Goal: Task Accomplishment & Management: Use online tool/utility

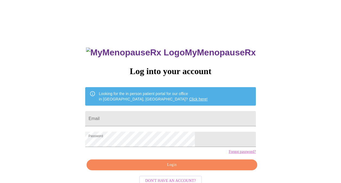
click at [149, 168] on span "Login" at bounding box center [172, 165] width 158 height 7
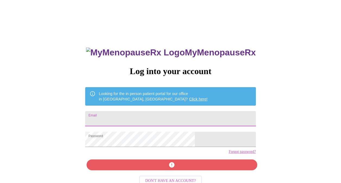
click at [159, 121] on input "Email" at bounding box center [170, 118] width 171 height 15
type input "[EMAIL_ADDRESS][DOMAIN_NAME]"
drag, startPoint x: 175, startPoint y: 123, endPoint x: 64, endPoint y: 118, distance: 111.5
click at [64, 118] on div "MyMenopauseRx Log into your account Looking for the in person patient portal fo…" at bounding box center [170, 112] width 337 height 220
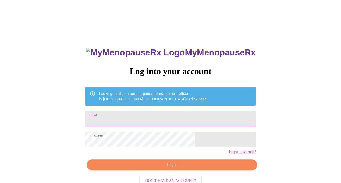
click at [120, 118] on input "Email" at bounding box center [170, 118] width 171 height 15
type input "[EMAIL_ADDRESS][DOMAIN_NAME]"
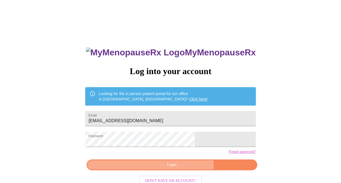
click at [181, 168] on span "Login" at bounding box center [172, 165] width 158 height 7
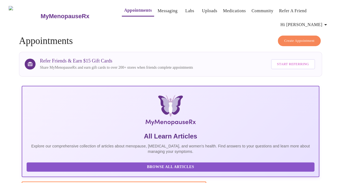
click at [124, 10] on link "Appointments" at bounding box center [138, 11] width 28 height 8
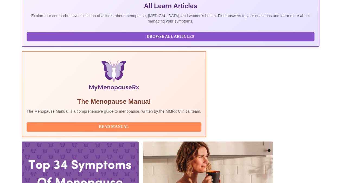
scroll to position [159, 0]
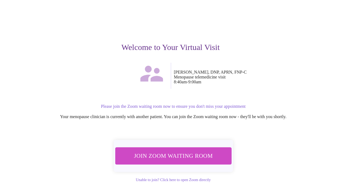
scroll to position [43, 0]
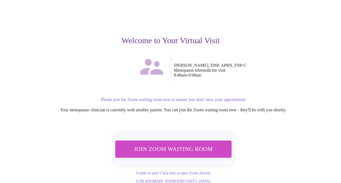
click at [201, 144] on span "Join Zoom Waiting Room" at bounding box center [173, 149] width 102 height 10
